Goal: Information Seeking & Learning: Learn about a topic

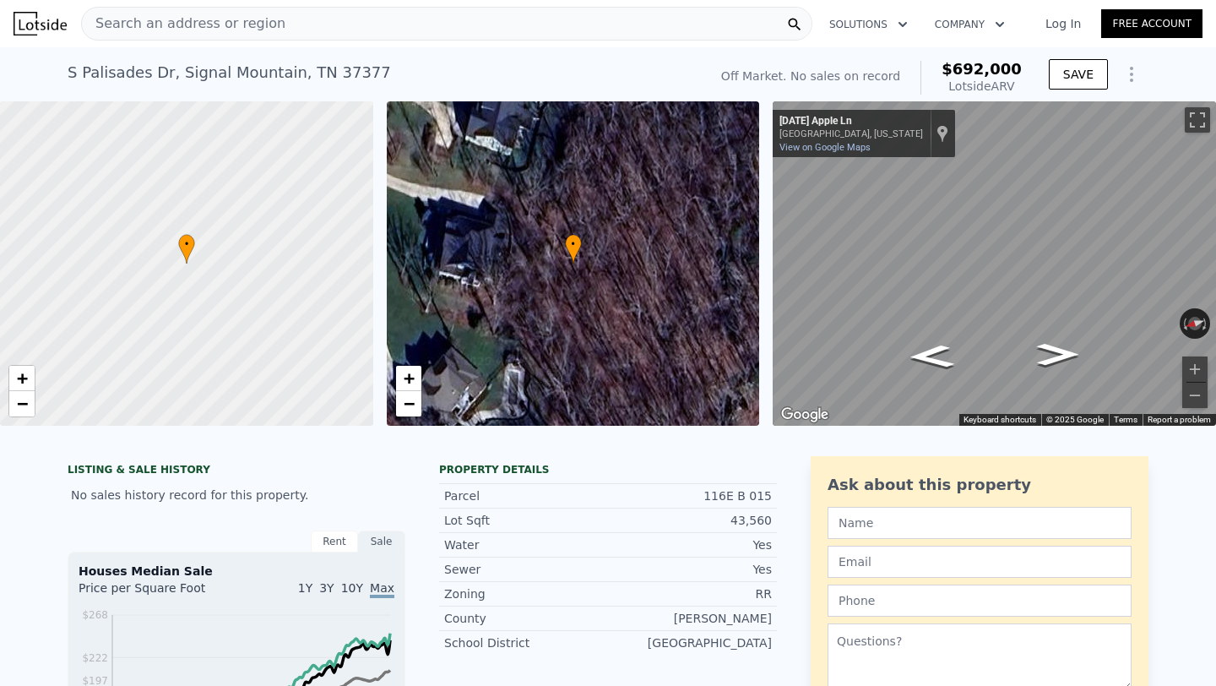
click at [120, 24] on span "Search an address or region" at bounding box center [183, 24] width 203 height 20
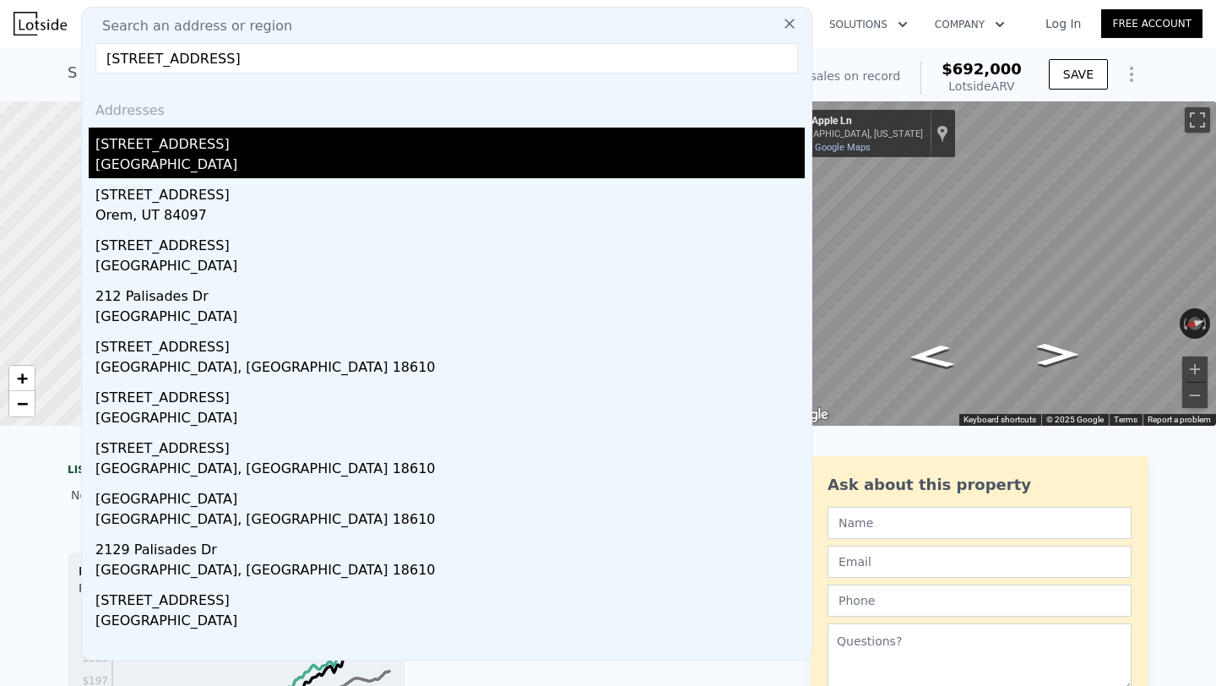
type input "[STREET_ADDRESS]"
click at [168, 148] on div "[STREET_ADDRESS]" at bounding box center [449, 140] width 709 height 27
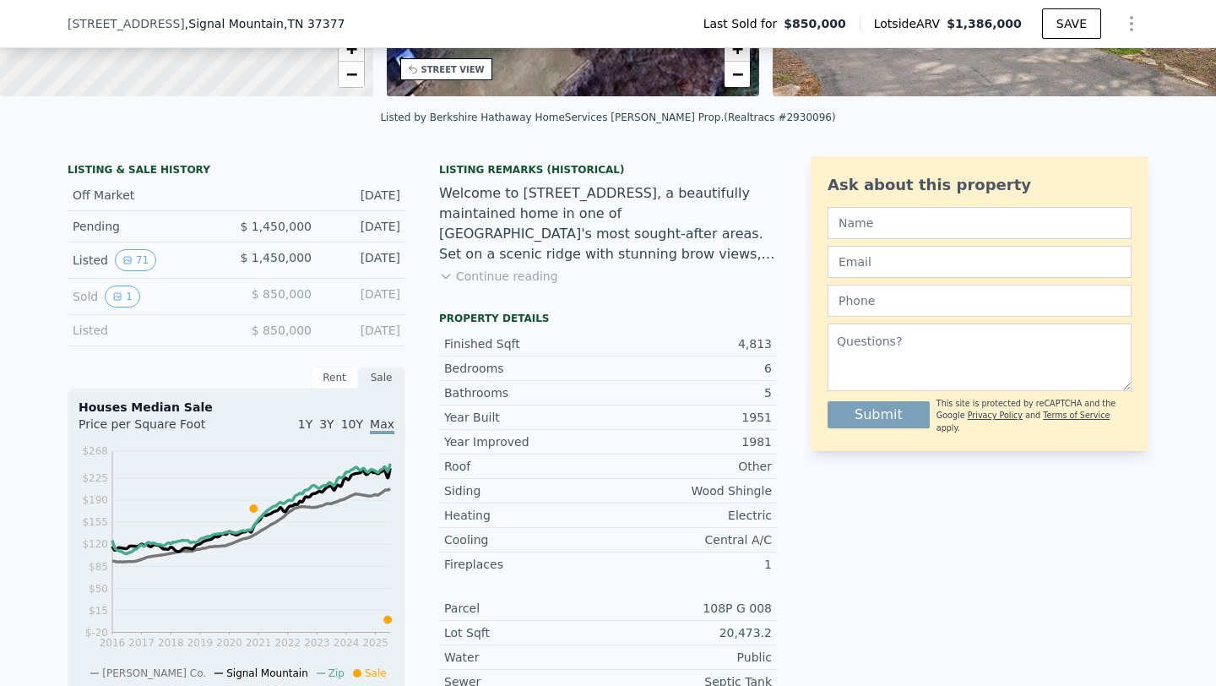
scroll to position [324, 0]
click at [120, 299] on icon "View historical data" at bounding box center [117, 295] width 10 height 10
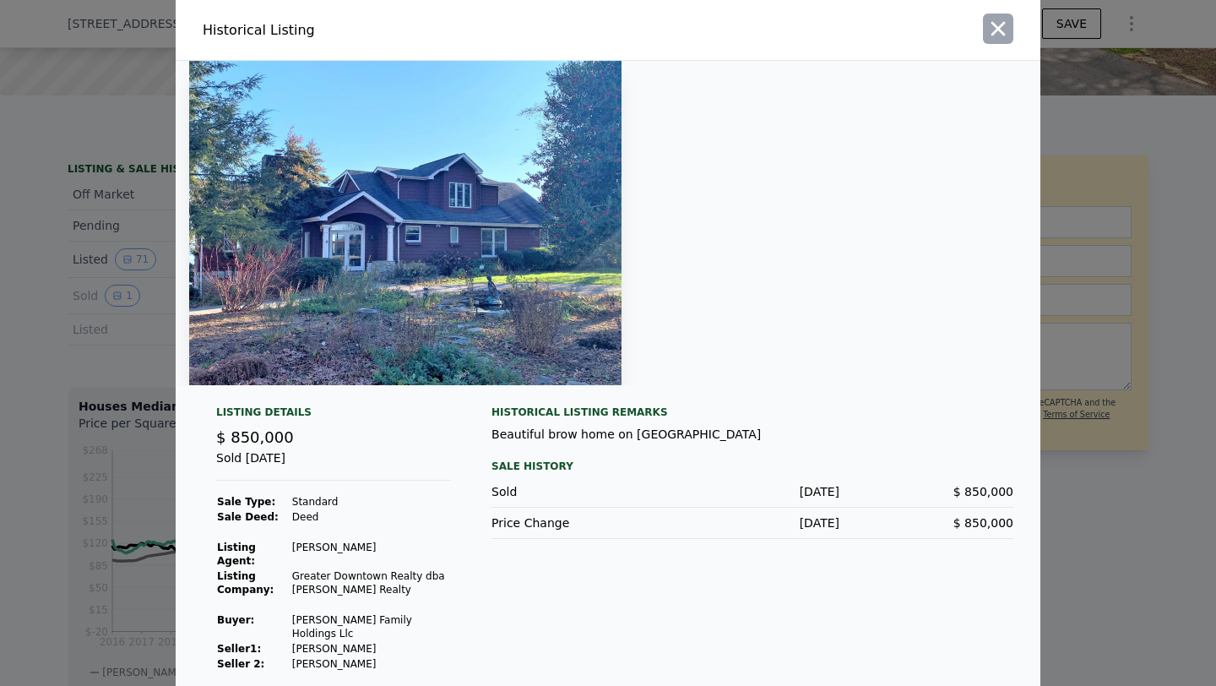
click at [1001, 28] on icon "button" at bounding box center [998, 29] width 24 height 24
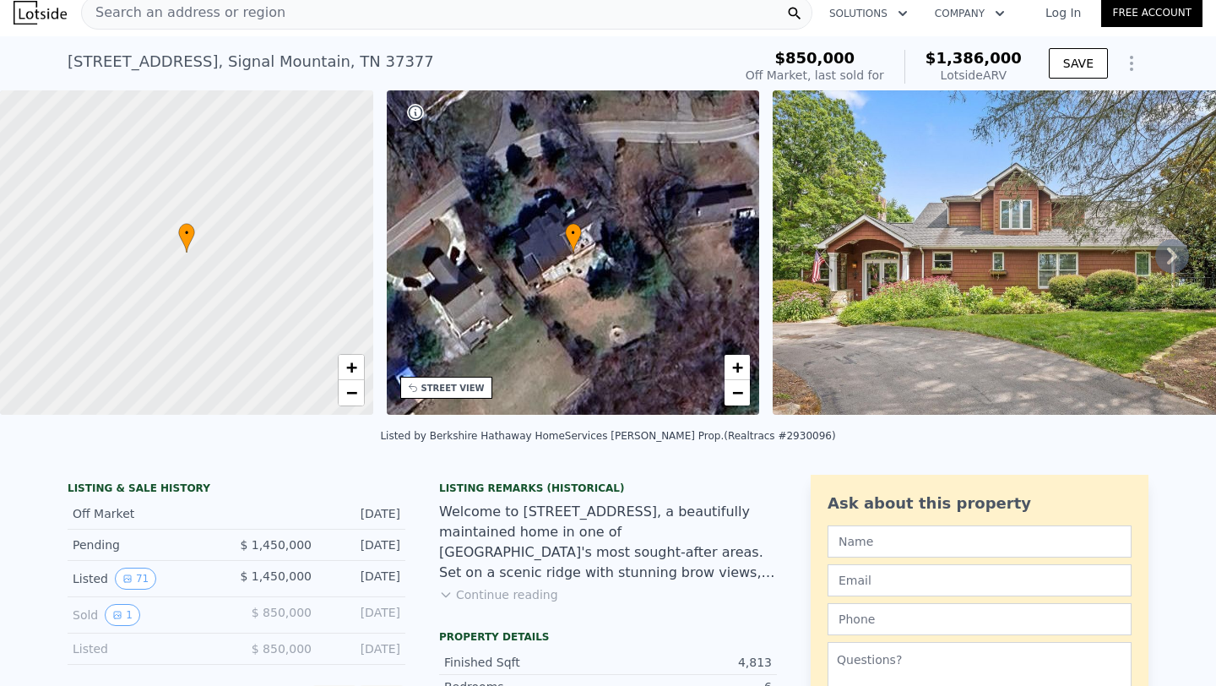
scroll to position [6, 0]
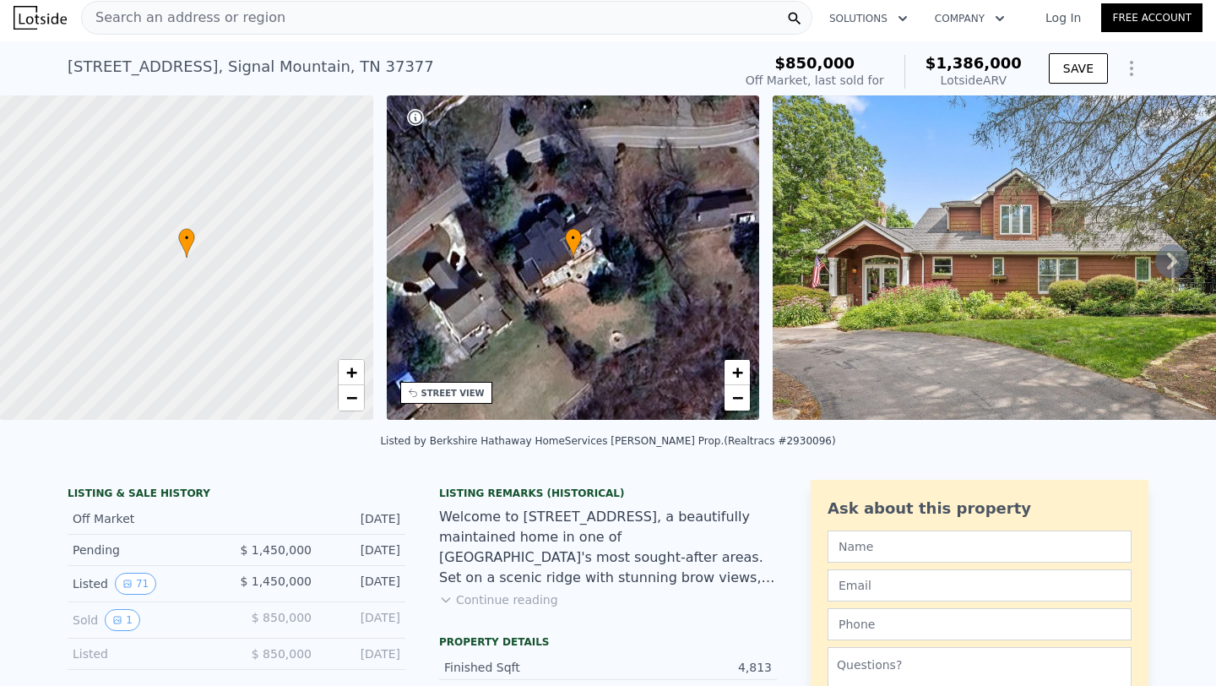
click at [198, 19] on span "Search an address or region" at bounding box center [183, 18] width 203 height 20
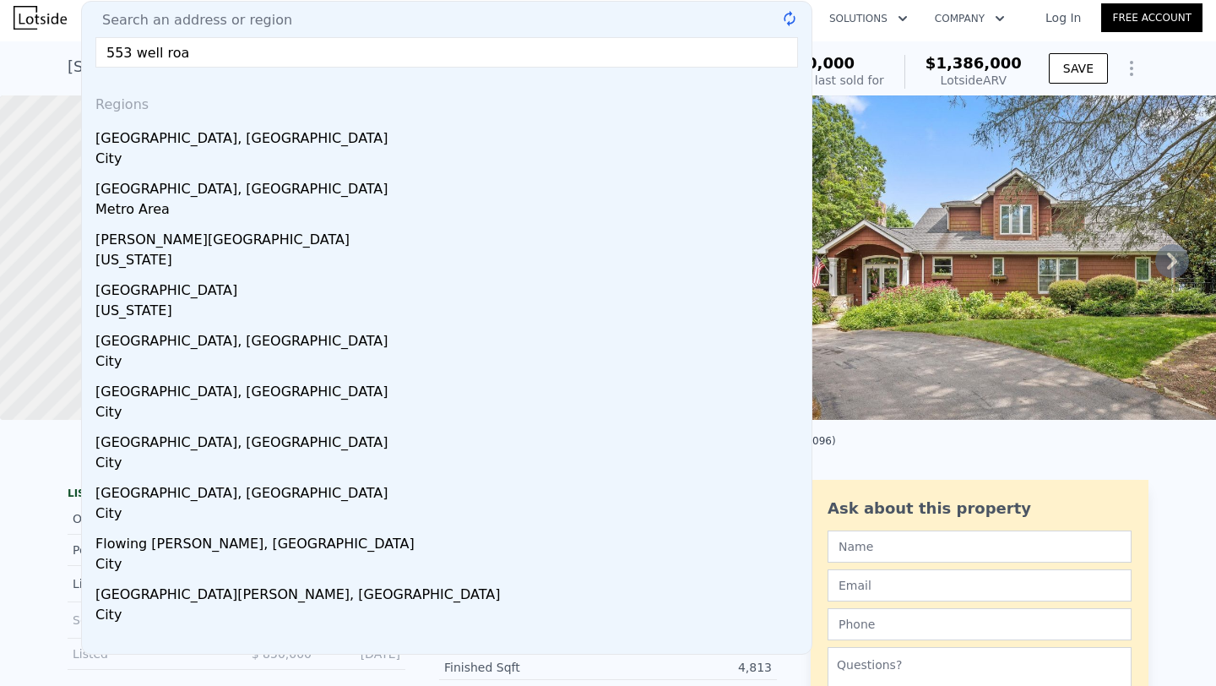
type input "[STREET_ADDRESS]"
